Goal: Task Accomplishment & Management: Complete application form

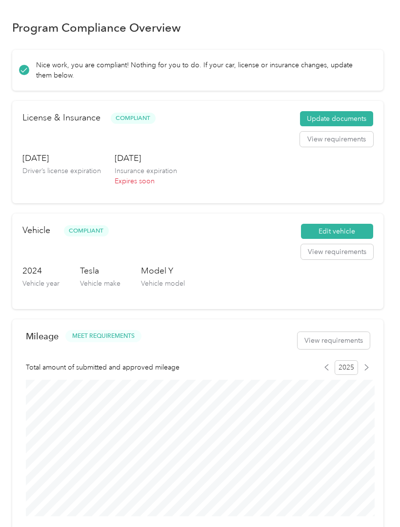
click at [325, 120] on button "Update documents" at bounding box center [336, 119] width 73 height 16
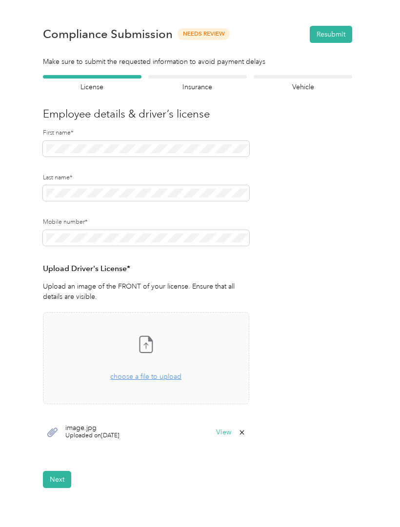
click at [199, 81] on div "Insurance declaration Insurance" at bounding box center [197, 83] width 99 height 17
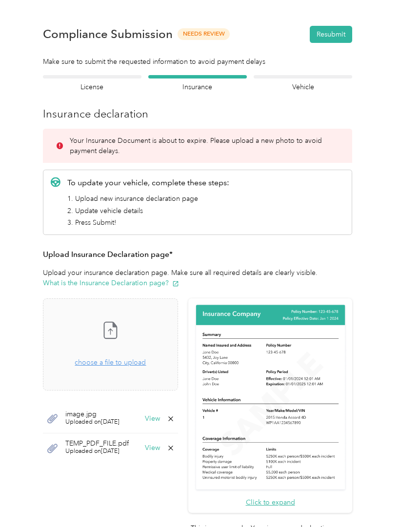
click at [142, 361] on span "choose a file to upload" at bounding box center [110, 363] width 71 height 8
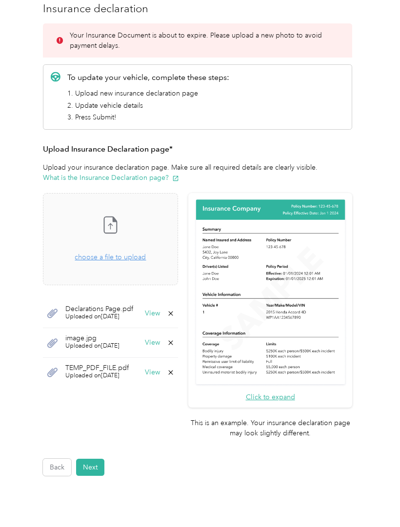
scroll to position [107, 0]
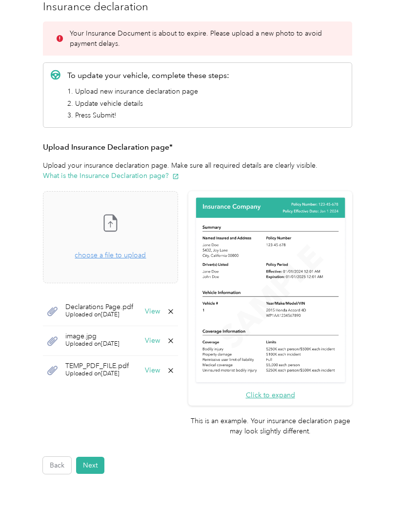
click at [92, 457] on button "Next" at bounding box center [90, 465] width 28 height 17
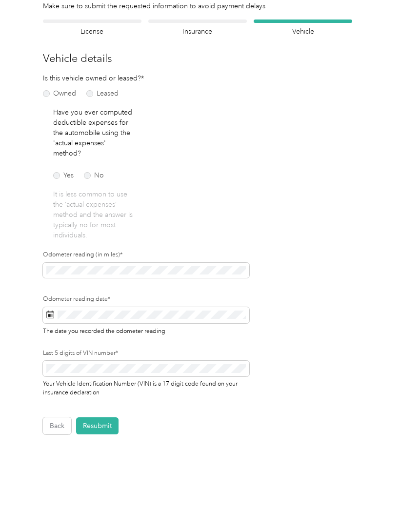
scroll to position [0, 0]
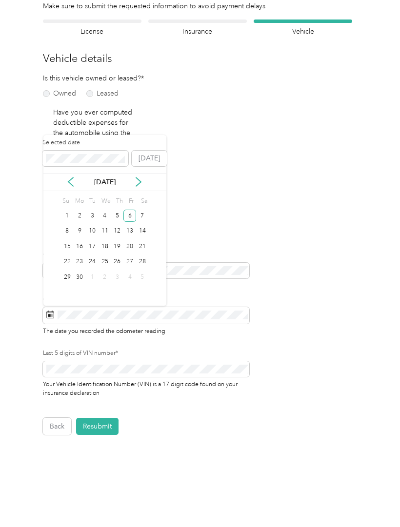
click at [73, 178] on icon at bounding box center [70, 182] width 5 height 9
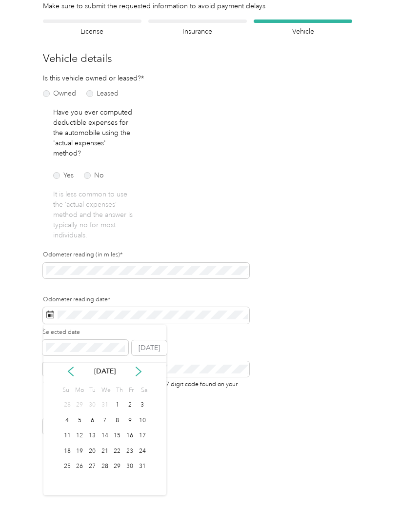
click at [142, 367] on icon at bounding box center [139, 372] width 10 height 10
click at [154, 343] on button "[DATE]" at bounding box center [149, 349] width 35 height 16
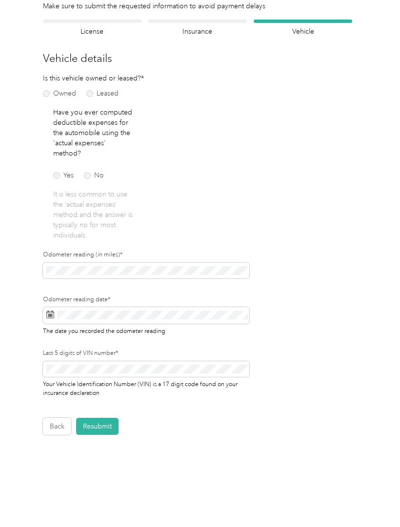
click at [110, 419] on button "Resubmit" at bounding box center [97, 426] width 42 height 17
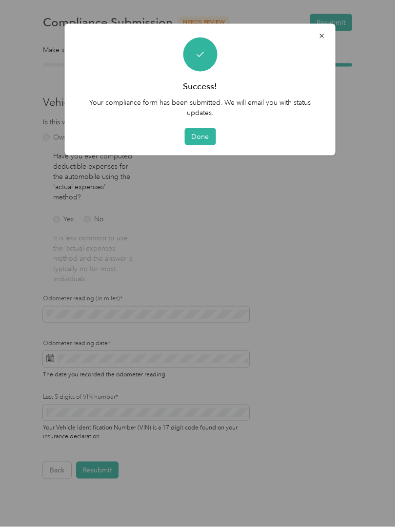
scroll to position [48, 0]
click at [204, 138] on button "Done" at bounding box center [199, 136] width 31 height 17
